Goal: Navigation & Orientation: Find specific page/section

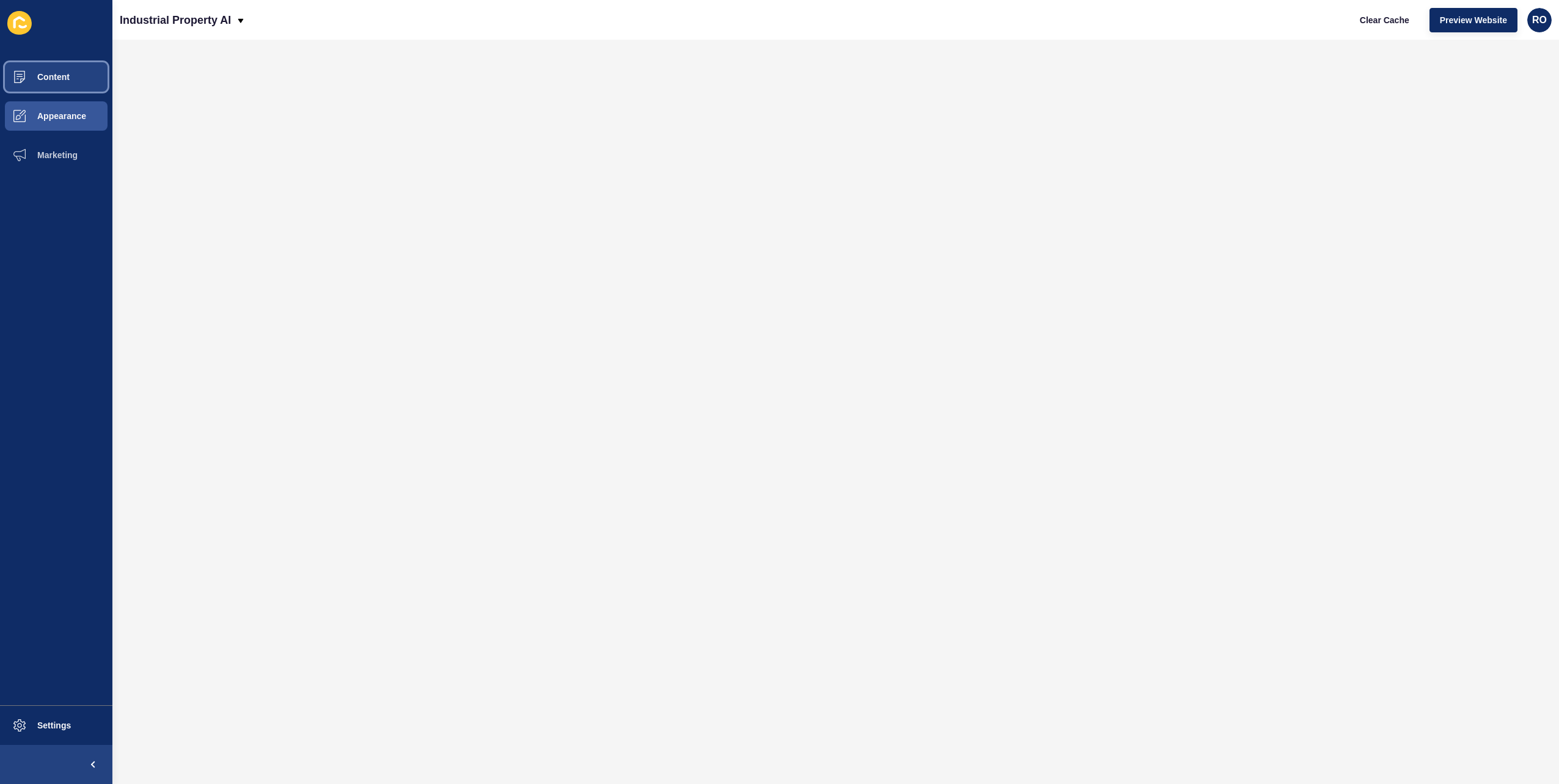
click at [50, 75] on span "Content" at bounding box center [34, 77] width 71 height 10
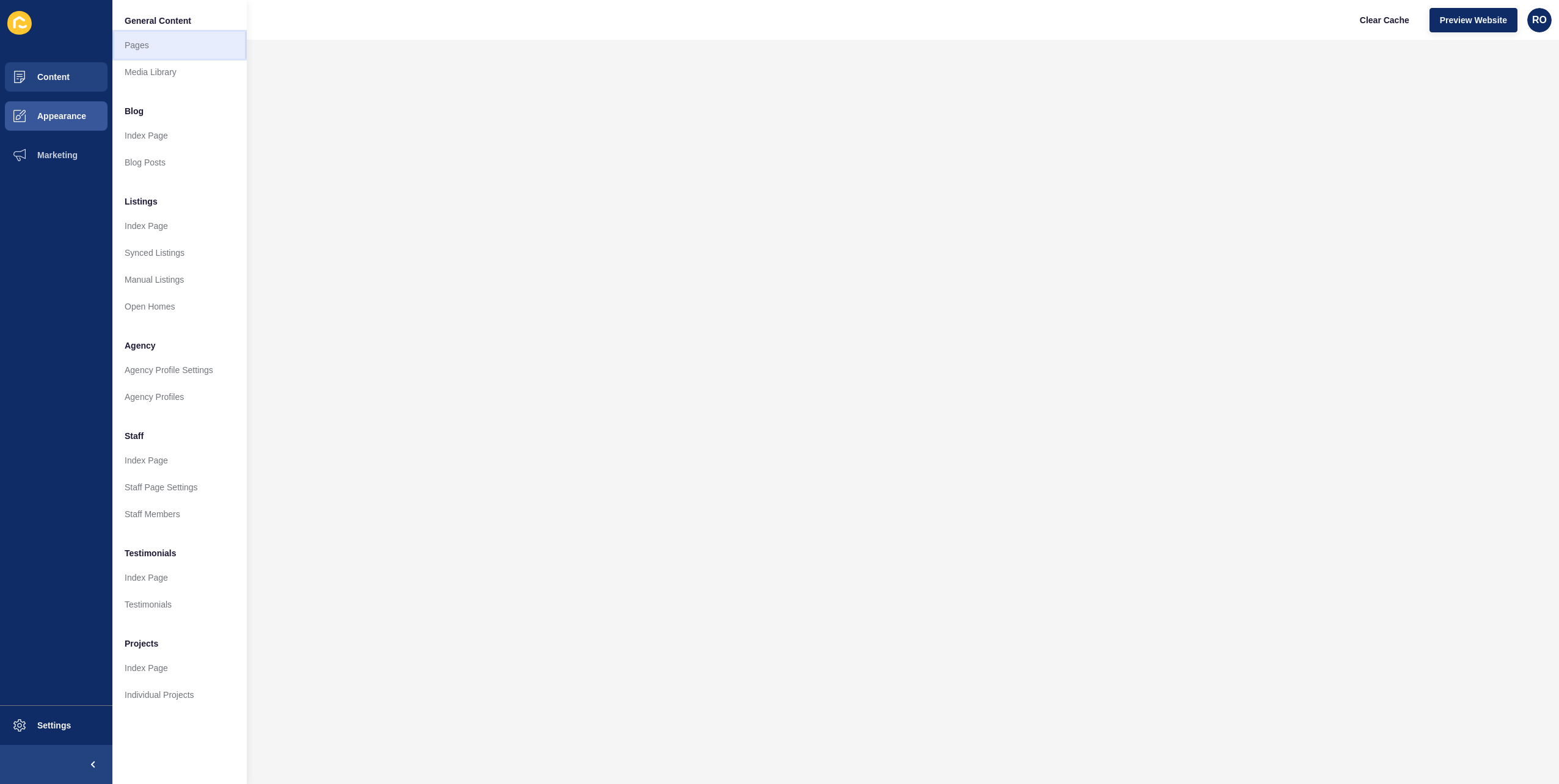
click at [156, 43] on link "Pages" at bounding box center [180, 45] width 134 height 27
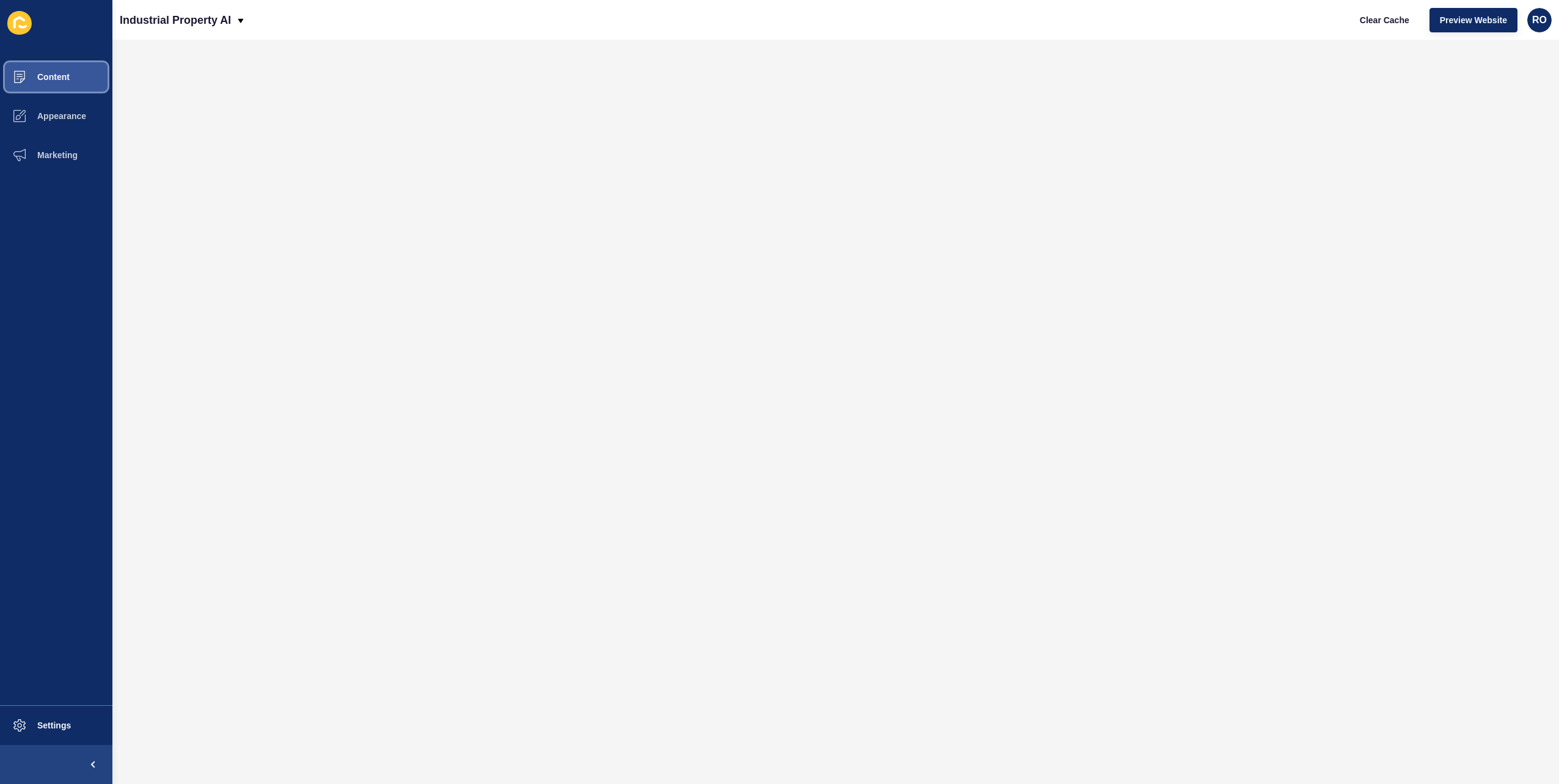
click at [70, 77] on button "Content" at bounding box center [56, 77] width 113 height 39
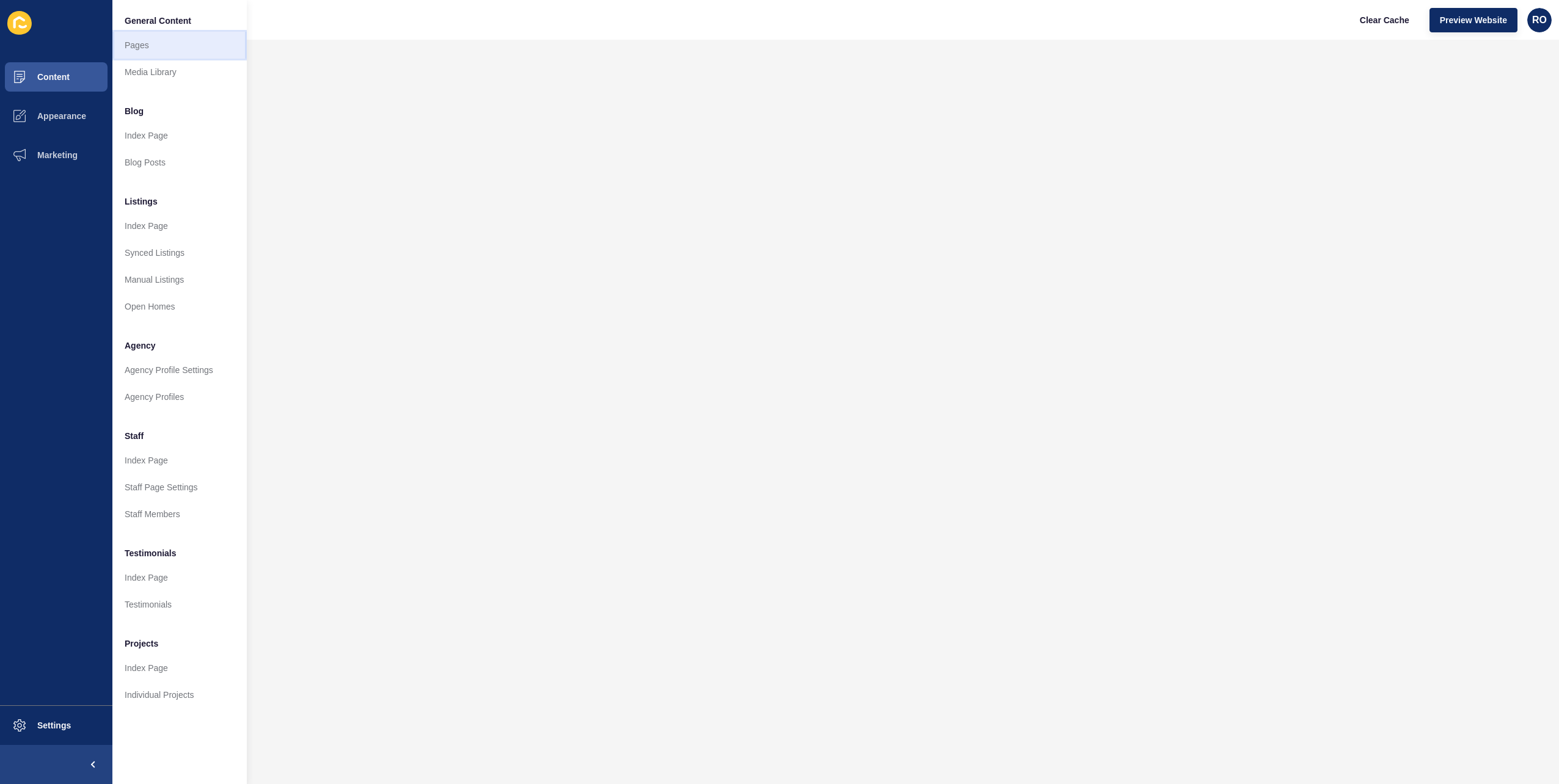
click at [167, 47] on link "Pages" at bounding box center [180, 45] width 134 height 27
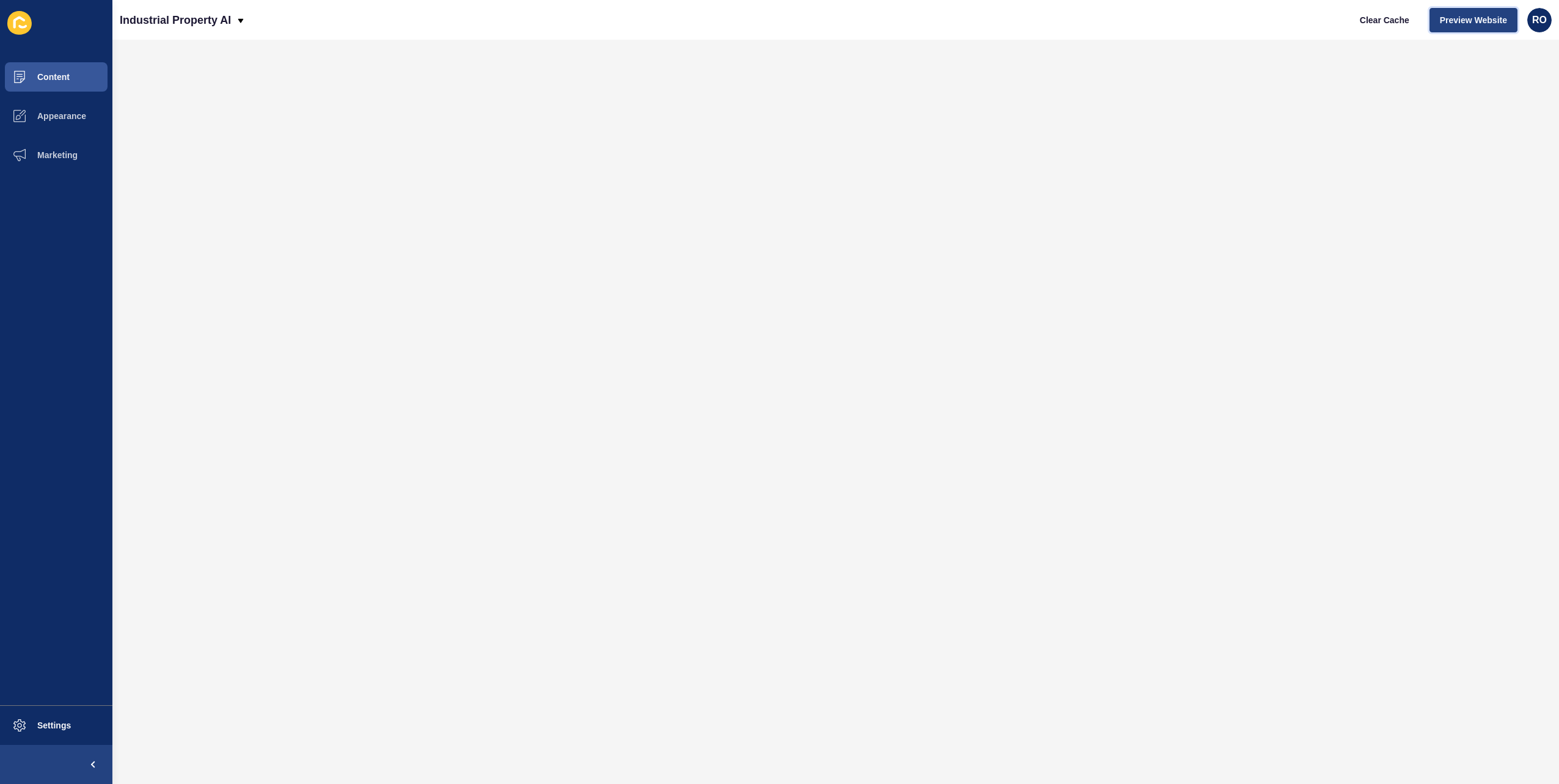
click at [1490, 20] on span "Preview Website" at bounding box center [1473, 20] width 67 height 12
click at [397, 35] on div "Industrial Property AI Clear Cache Preview Website RO" at bounding box center [836, 20] width 1447 height 40
